Goal: Task Accomplishment & Management: Use online tool/utility

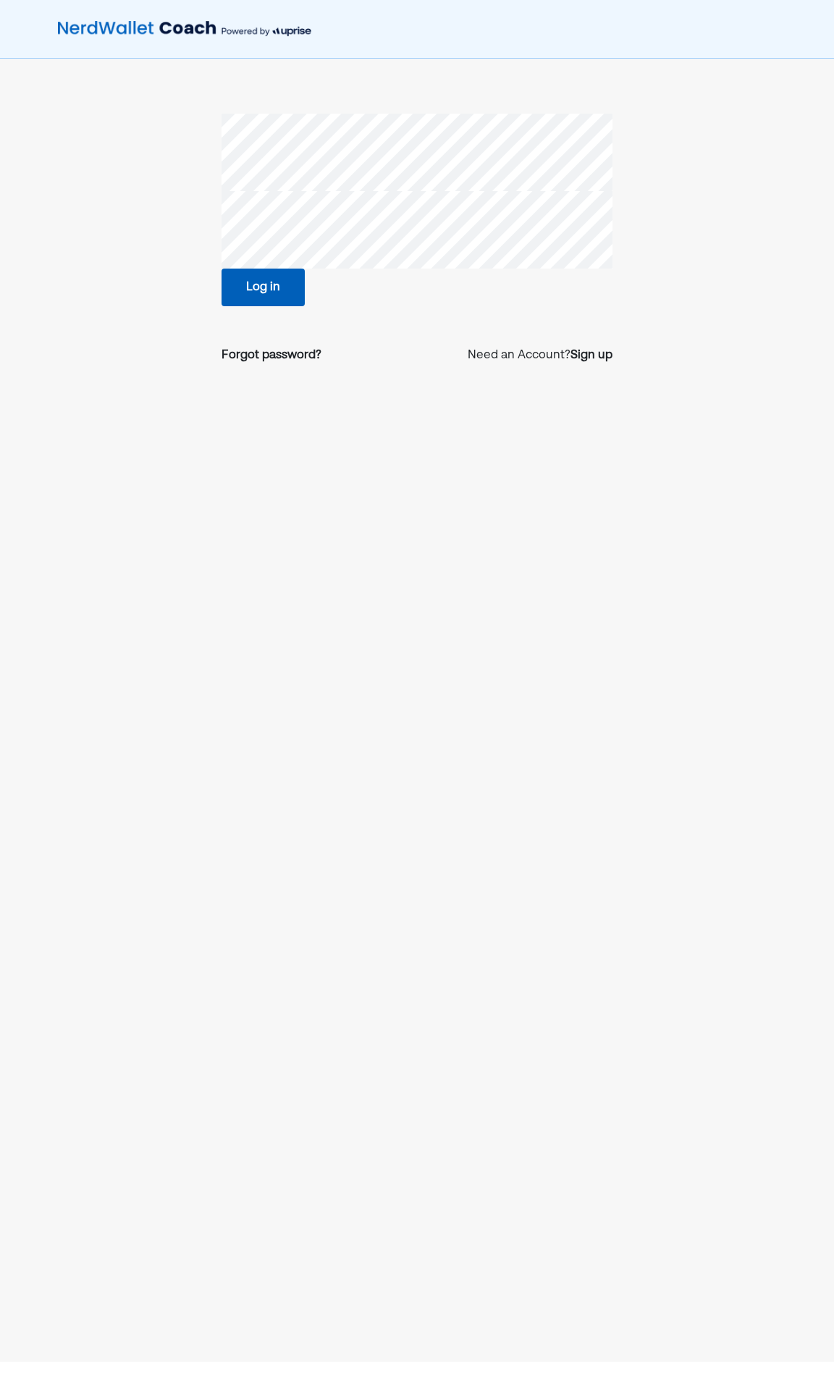
click at [0, 655] on nordpass-autofill-portal at bounding box center [0, 1395] width 0 height 0
click at [269, 285] on button "Log in" at bounding box center [263, 288] width 83 height 38
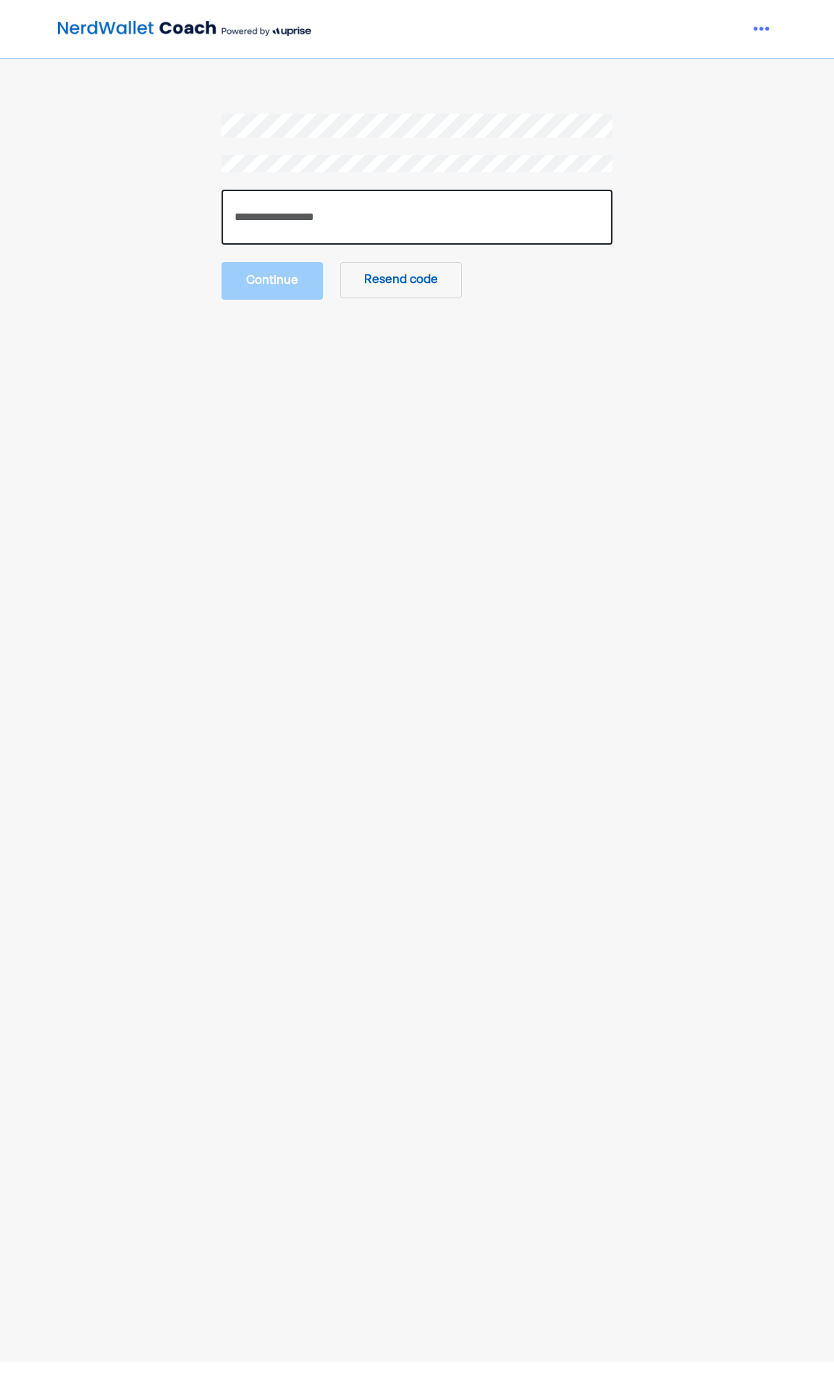
click at [279, 222] on input "number" at bounding box center [417, 217] width 391 height 55
type input "******"
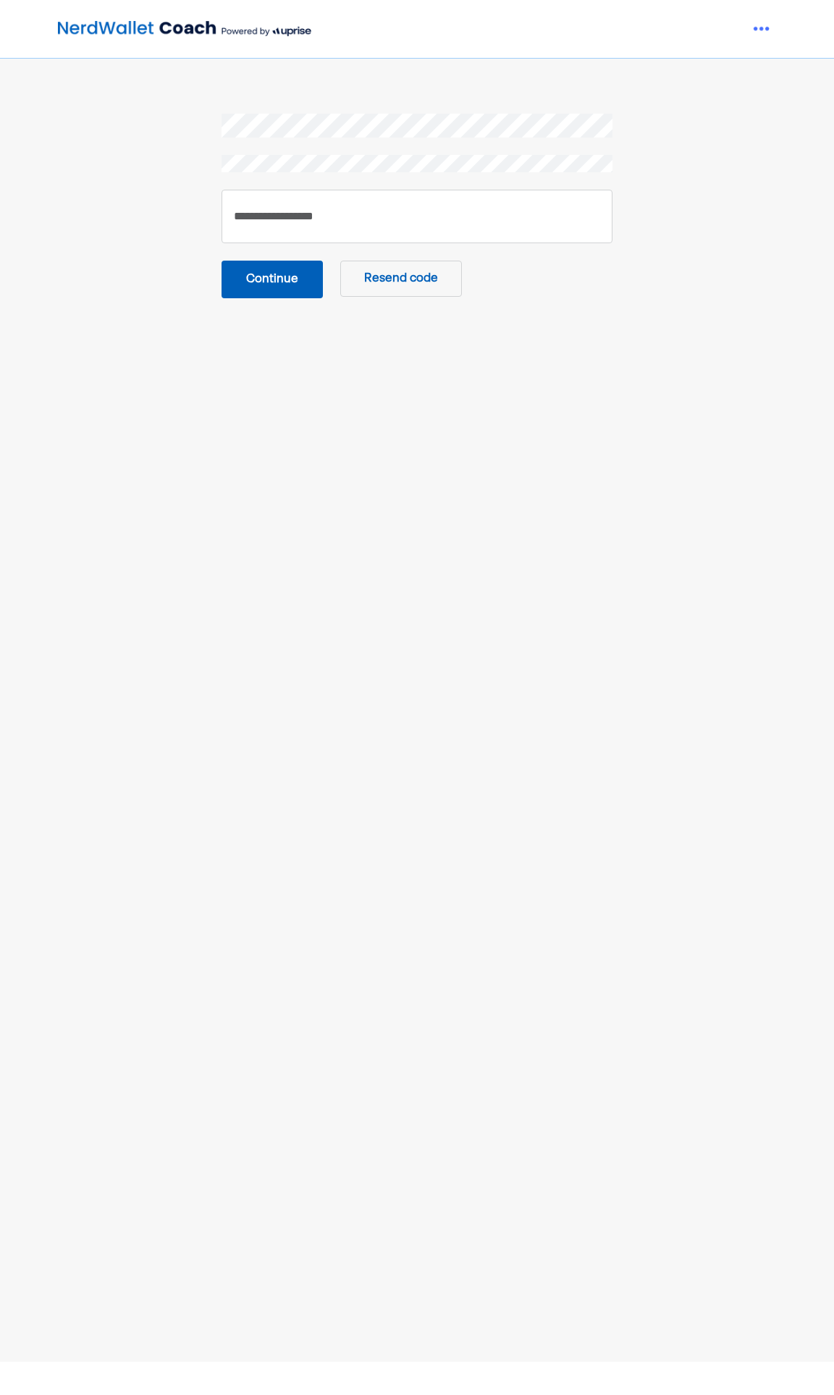
click at [290, 280] on button "Continue" at bounding box center [272, 280] width 101 height 38
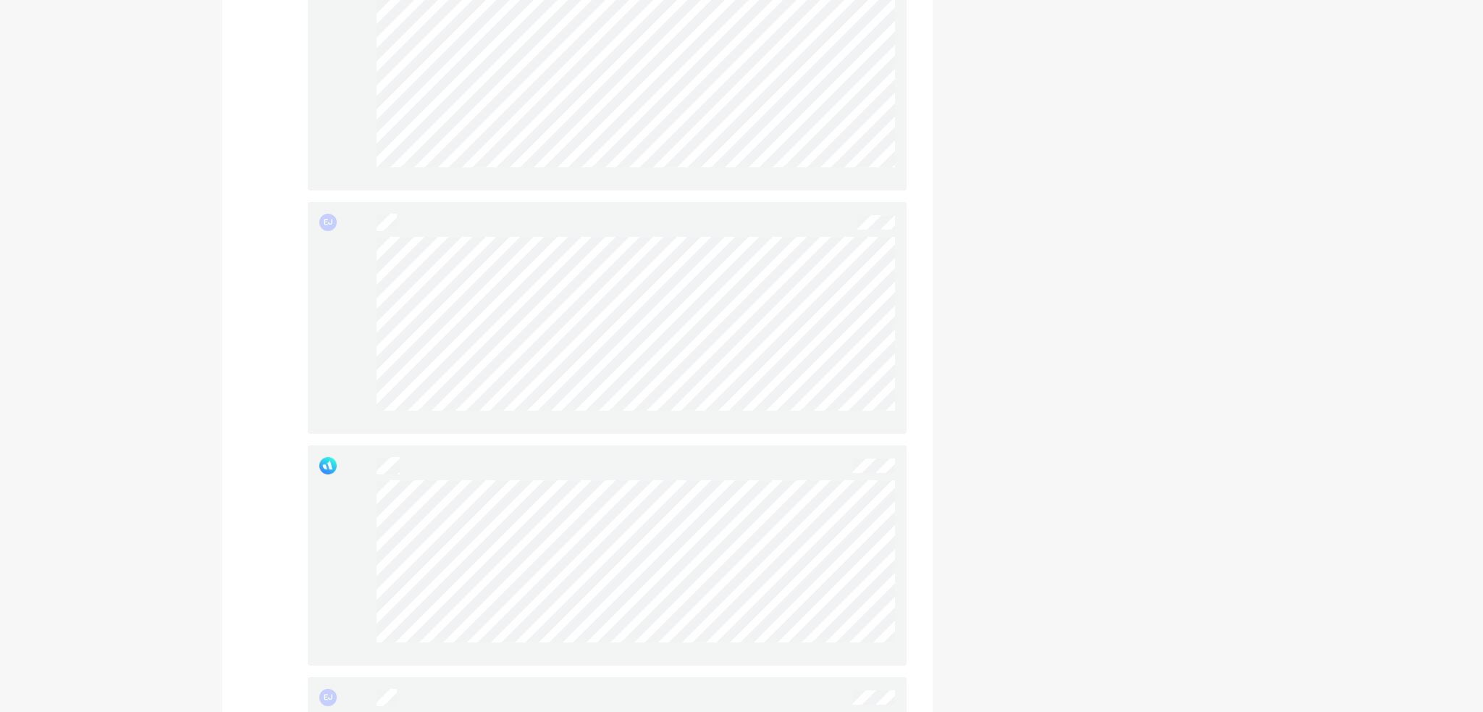
scroll to position [2606, 0]
click at [836, 222] on div "Update your profile" at bounding box center [1105, 600] width 311 height 6261
click at [836, 407] on div "Update your profile" at bounding box center [1105, 600] width 311 height 6261
click at [836, 411] on div "Update your profile" at bounding box center [1105, 600] width 311 height 6261
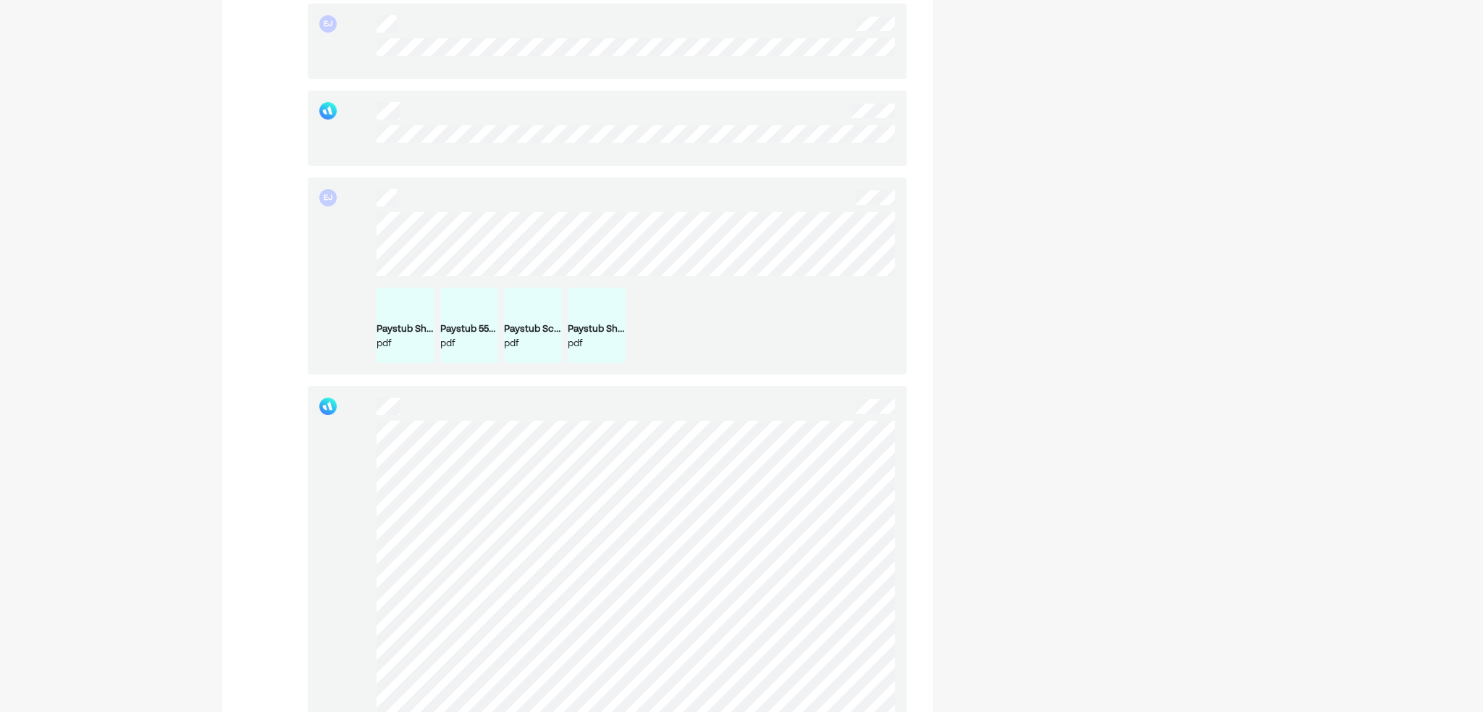
scroll to position [1014, 0]
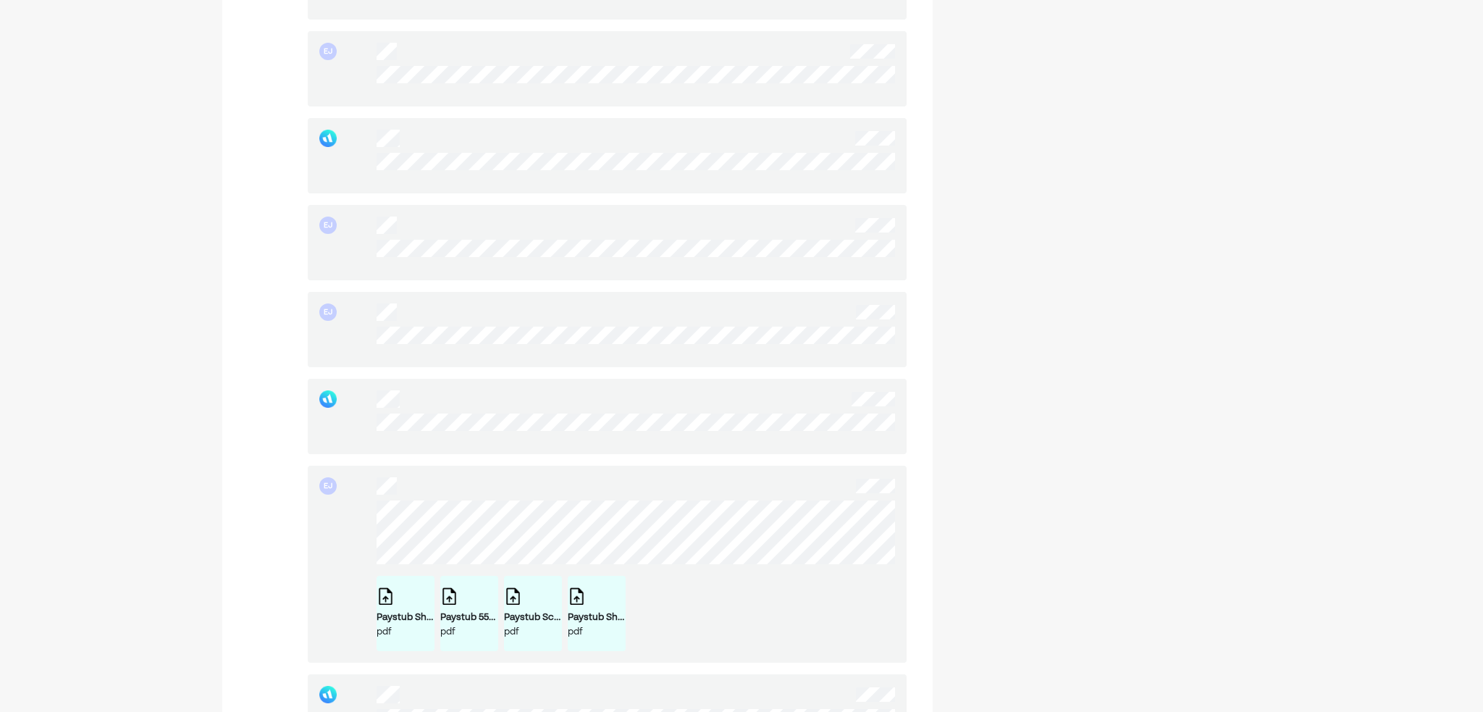
click at [348, 541] on div "EJ Paystub Shalom Grill Corp ([DATE] - [DATE]).pdf pdf Paystub 550 Pizza Corp (…" at bounding box center [607, 564] width 599 height 197
click at [342, 551] on div "EJ Paystub Shalom Grill Corp ([DATE] - [DATE]).pdf pdf Paystub 550 Pizza Corp (…" at bounding box center [607, 564] width 599 height 197
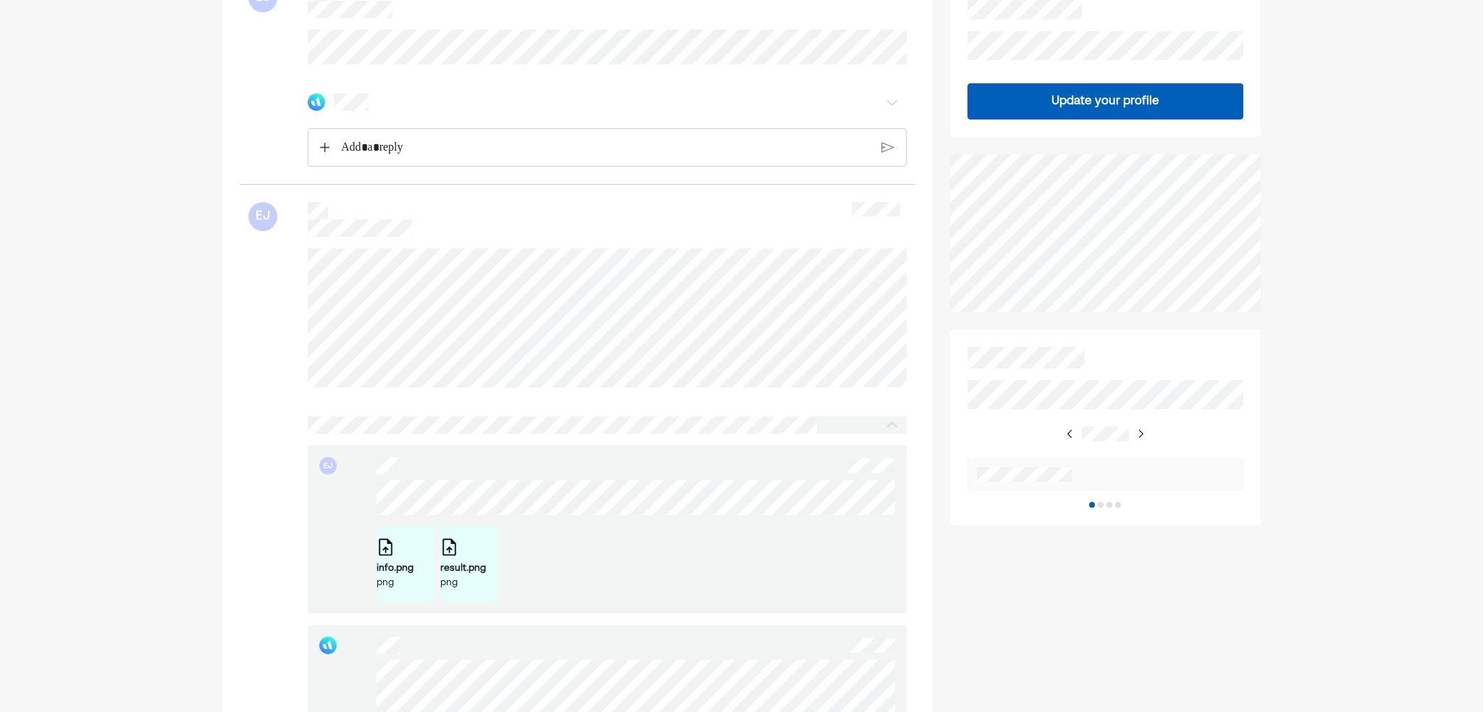
scroll to position [0, 0]
